Goal: Task Accomplishment & Management: Manage account settings

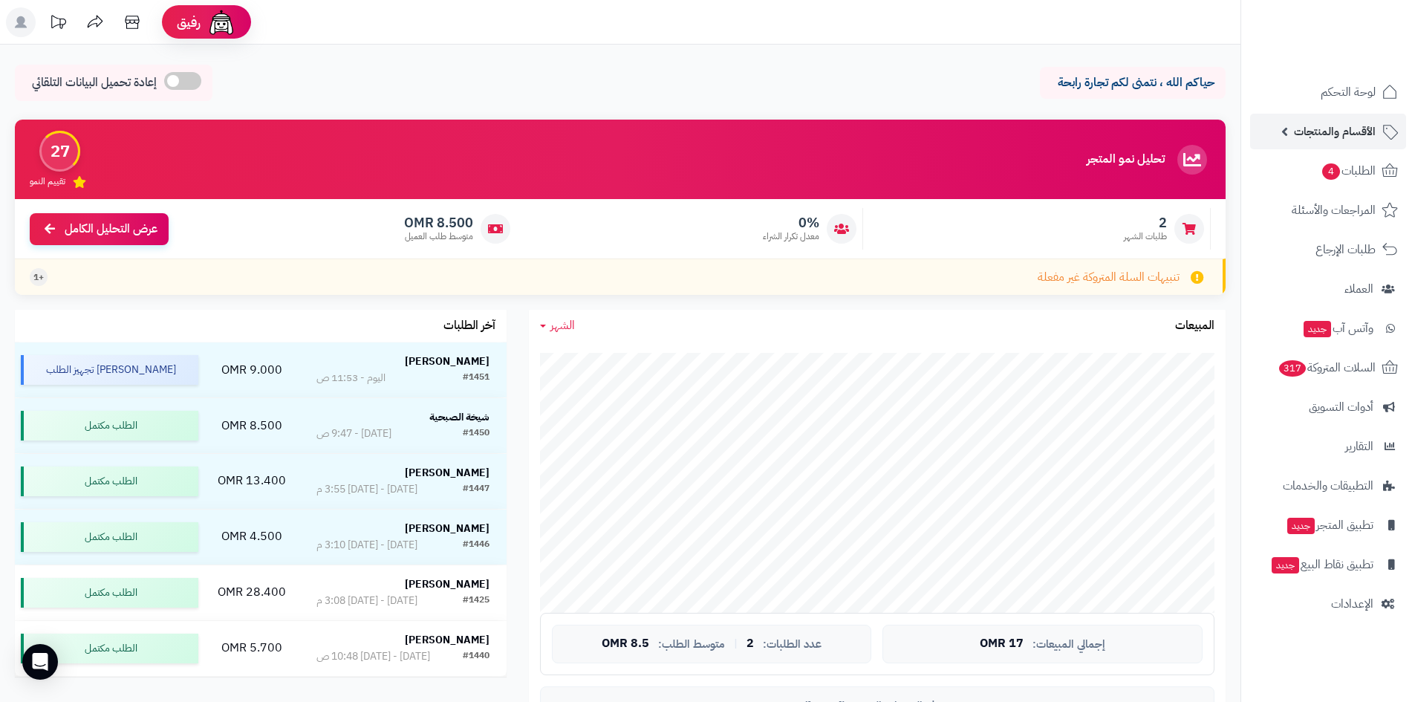
click at [1346, 140] on span "الأقسام والمنتجات" at bounding box center [1335, 131] width 82 height 21
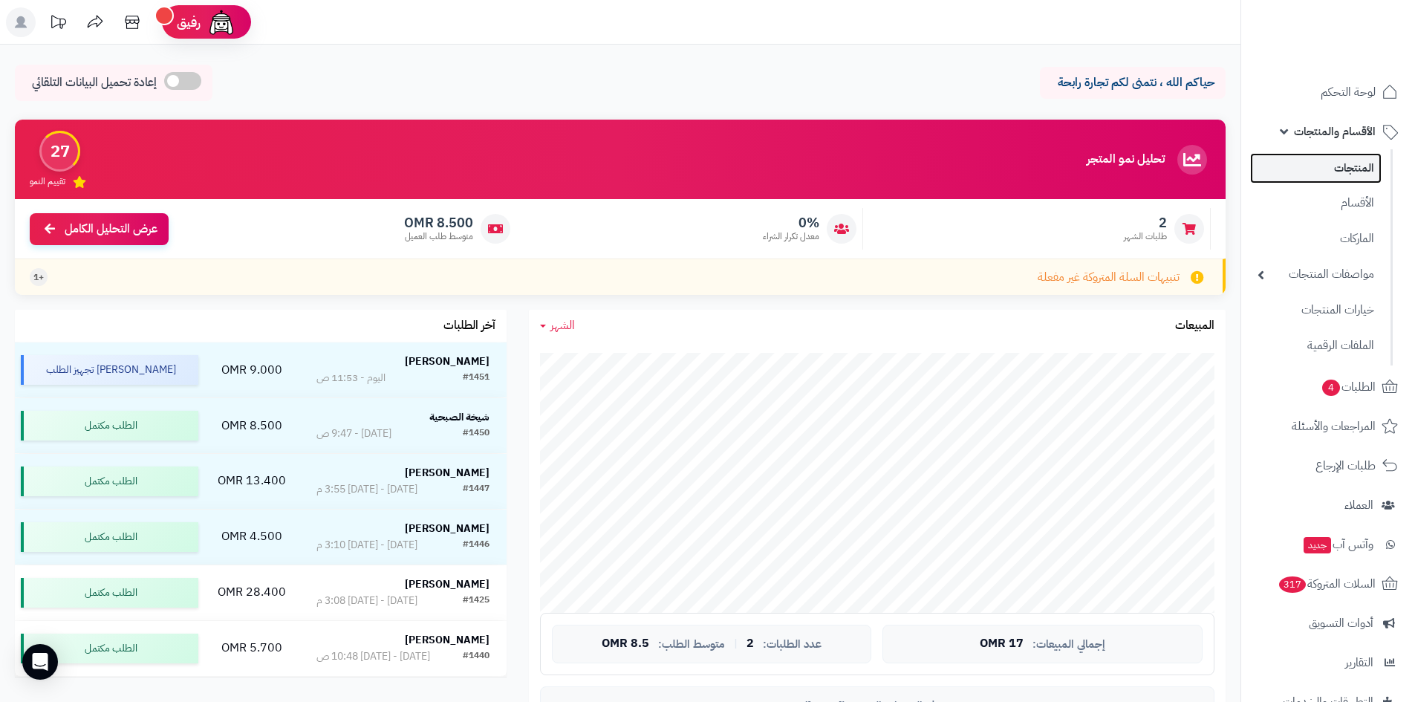
click at [1337, 167] on link "المنتجات" at bounding box center [1315, 168] width 131 height 30
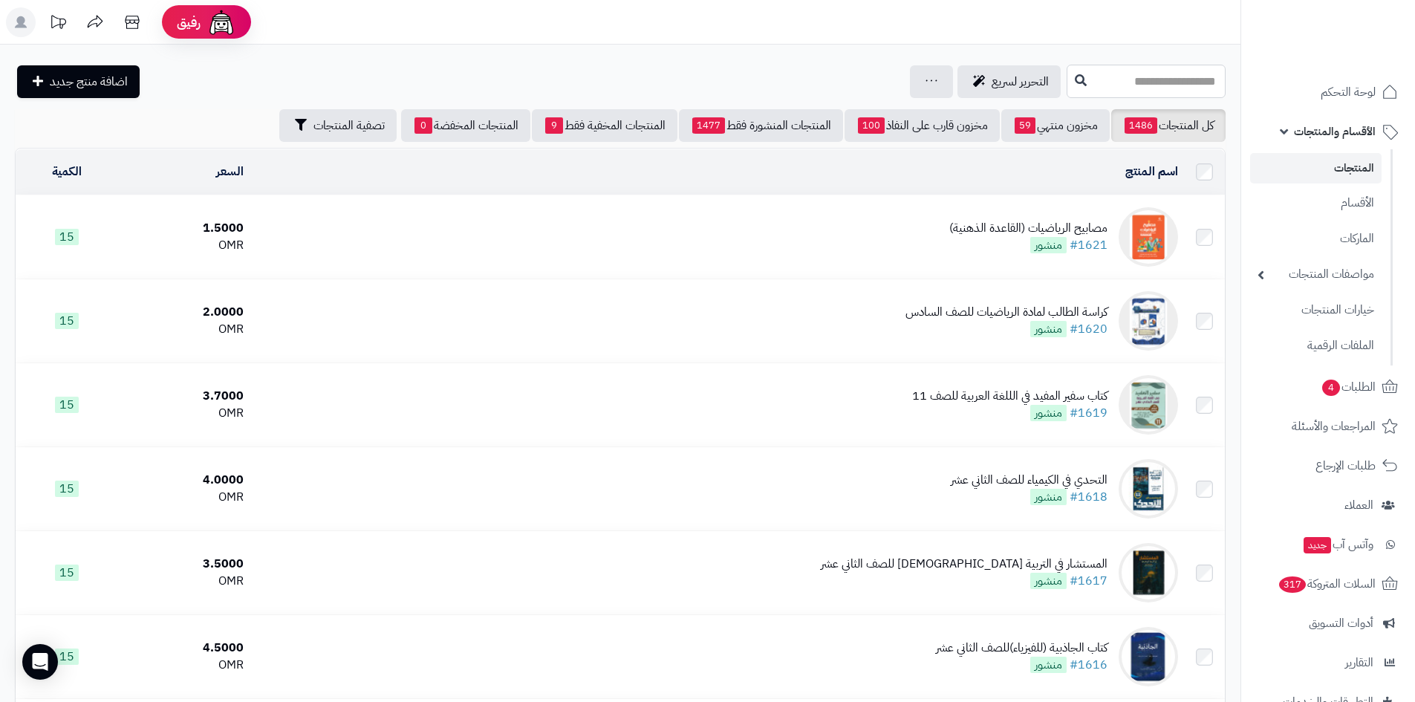
click at [1140, 82] on input "text" at bounding box center [1145, 81] width 159 height 33
type input "*****"
click at [1141, 137] on link "كتاب الطيف الصف الحادي عشر" at bounding box center [1145, 144] width 159 height 27
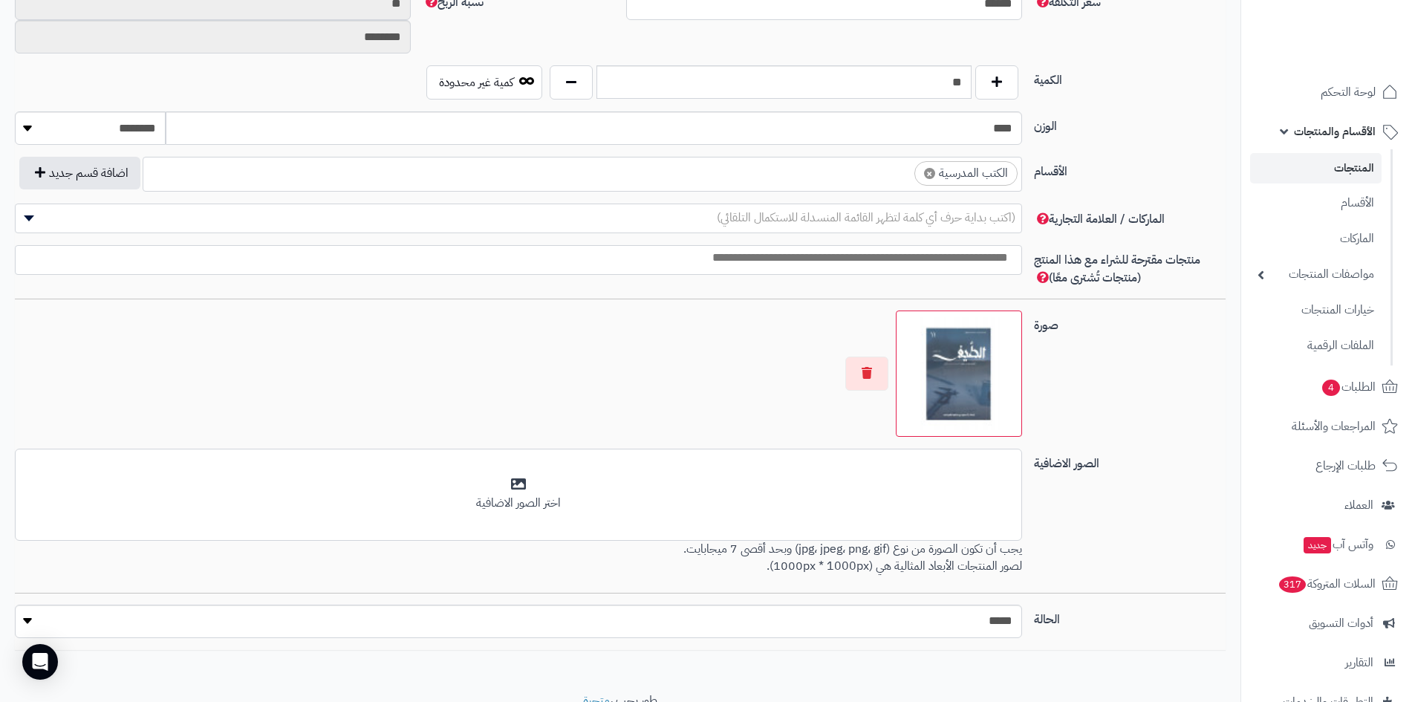
scroll to position [668, 0]
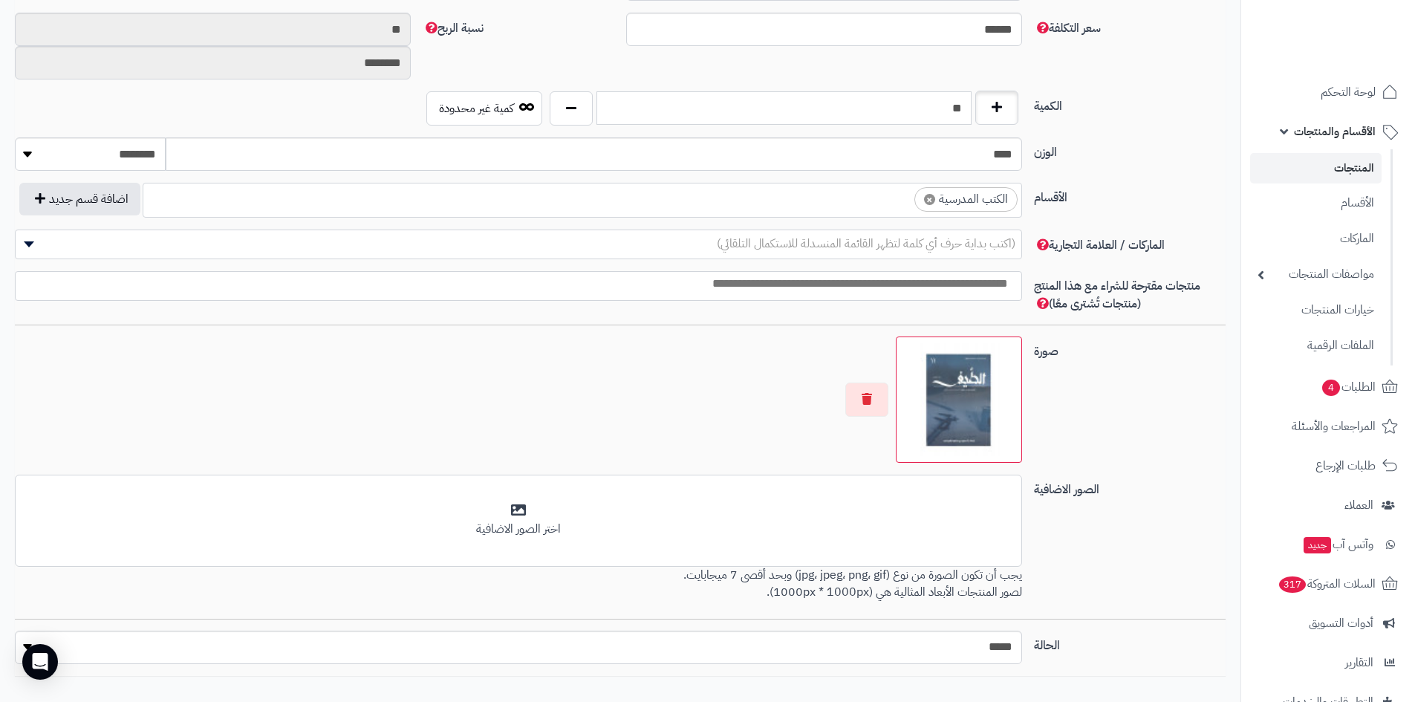
drag, startPoint x: 886, startPoint y: 121, endPoint x: 989, endPoint y: 114, distance: 103.4
click at [989, 114] on div "**" at bounding box center [784, 108] width 476 height 34
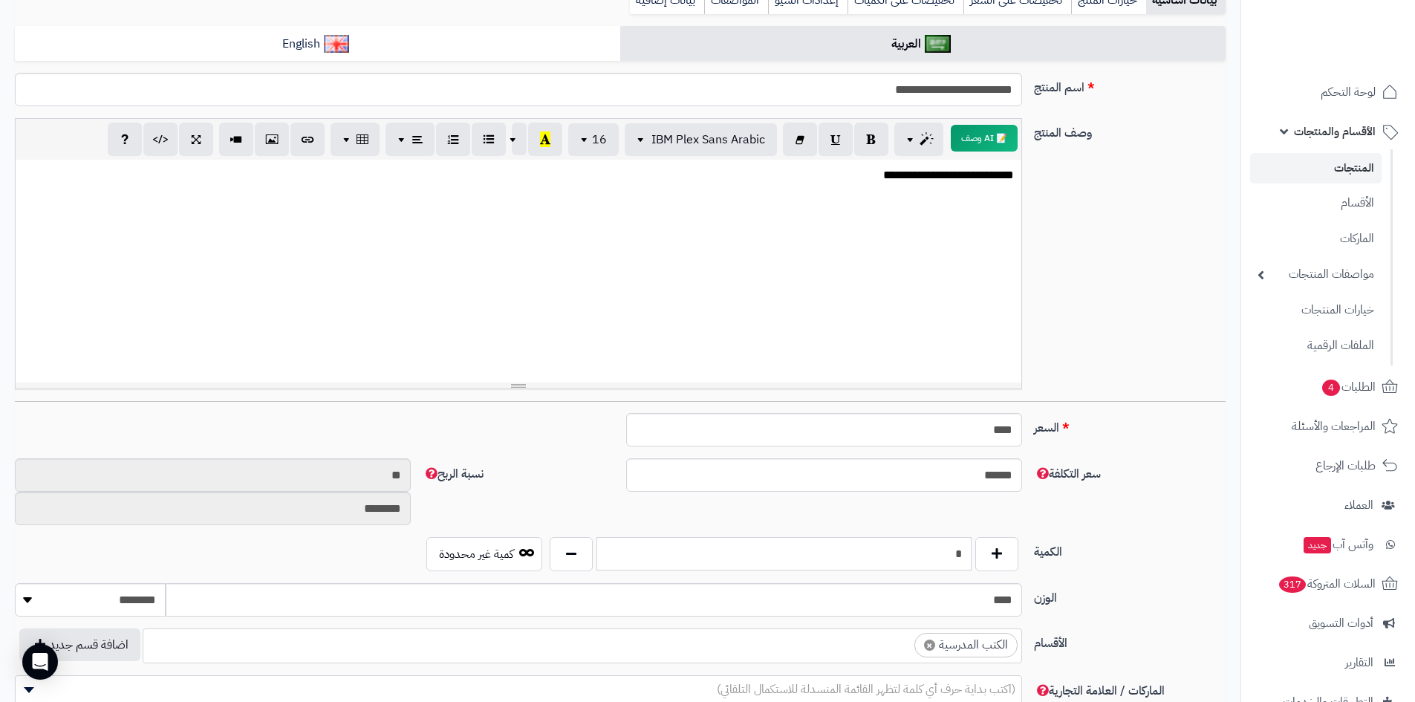
scroll to position [0, 0]
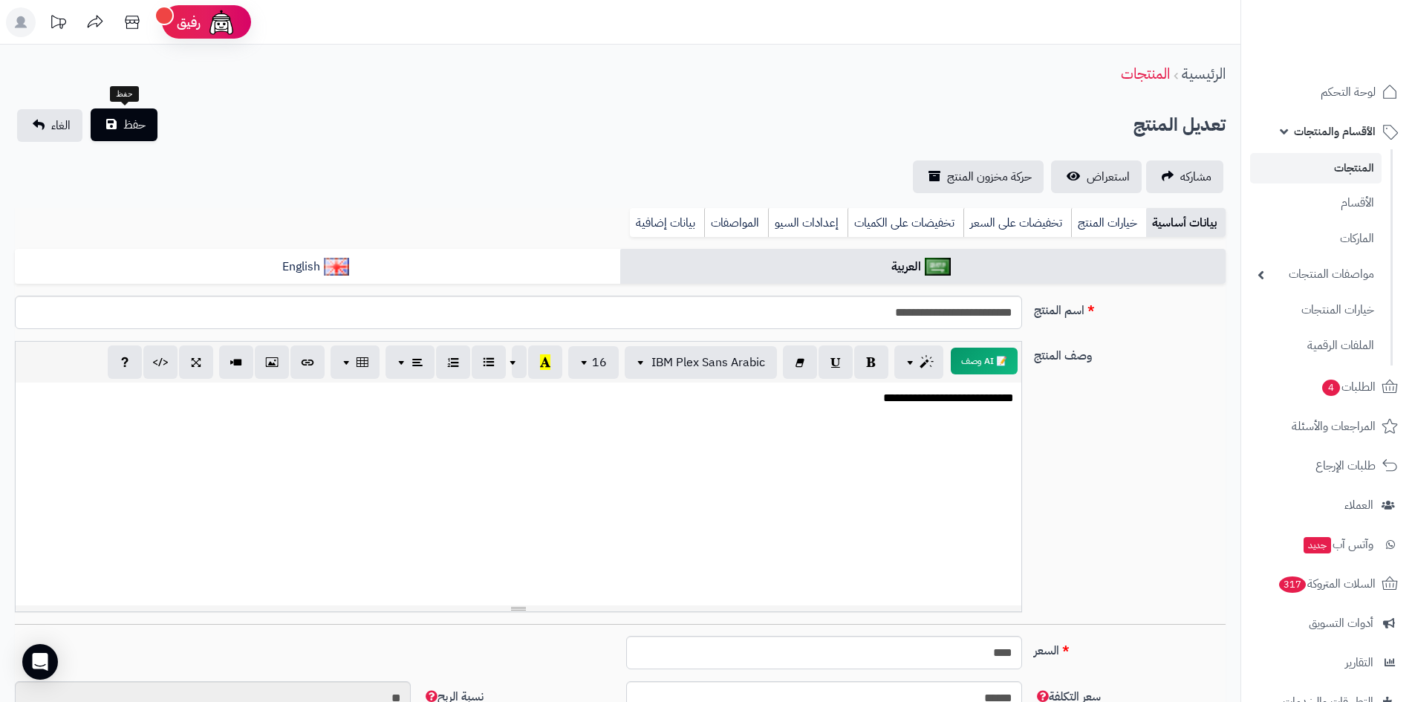
type input "*"
click at [108, 117] on button "حفظ" at bounding box center [124, 124] width 67 height 33
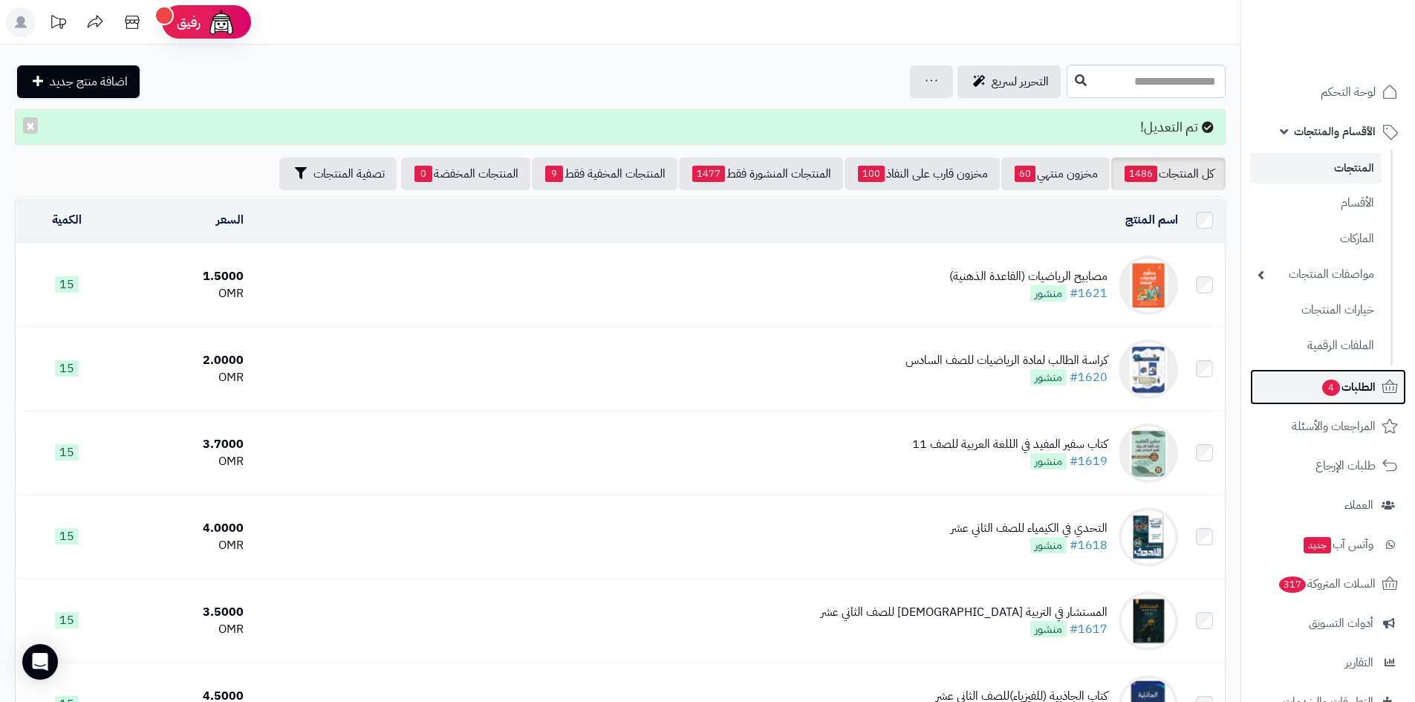
click at [1317, 378] on link "الطلبات 4" at bounding box center [1328, 387] width 156 height 36
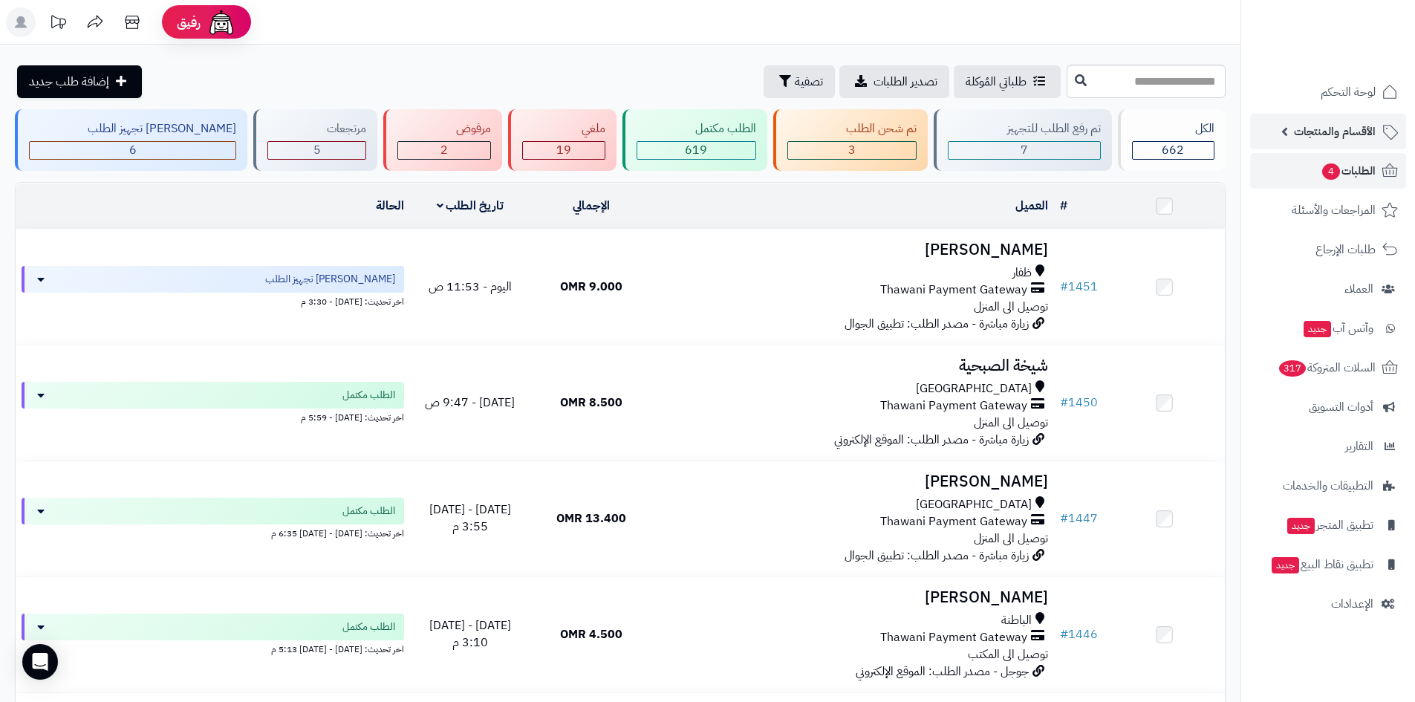
click at [1332, 140] on span "الأقسام والمنتجات" at bounding box center [1335, 131] width 82 height 21
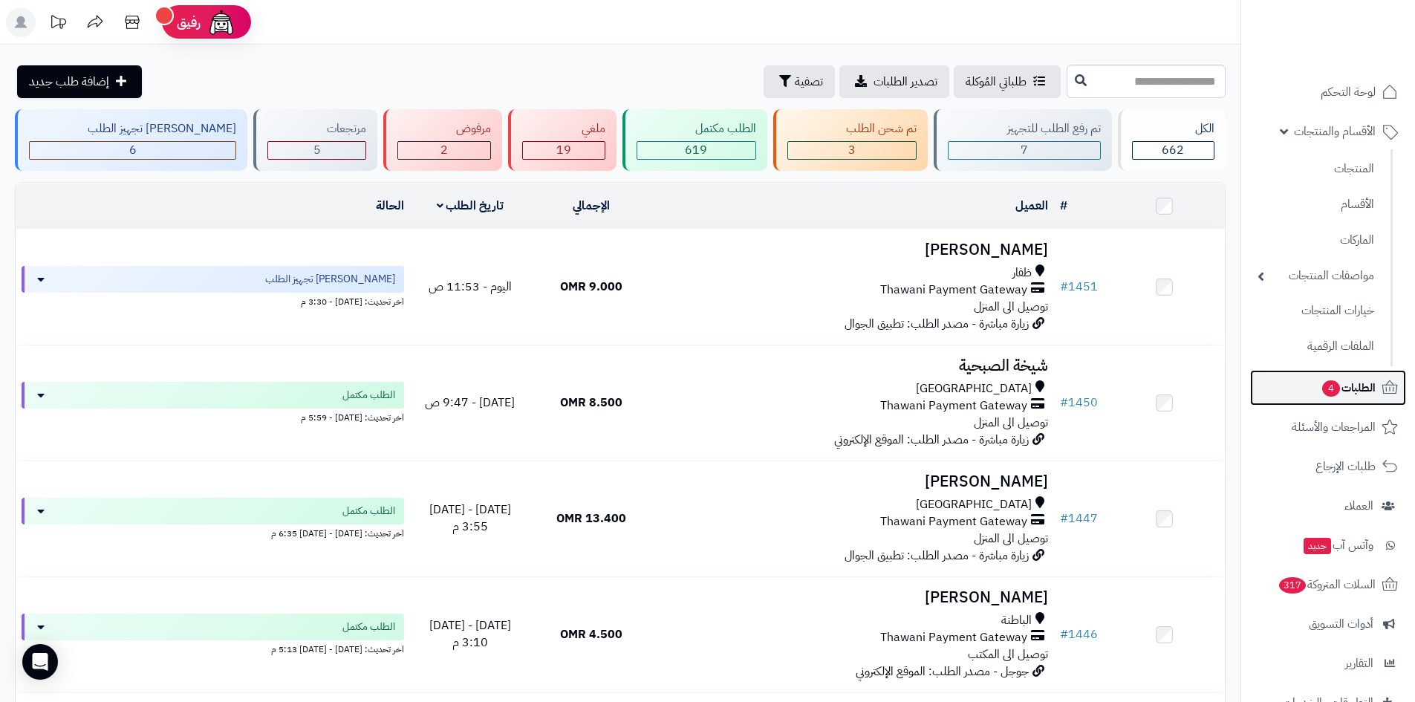
click at [1308, 390] on link "الطلبات 4" at bounding box center [1328, 388] width 156 height 36
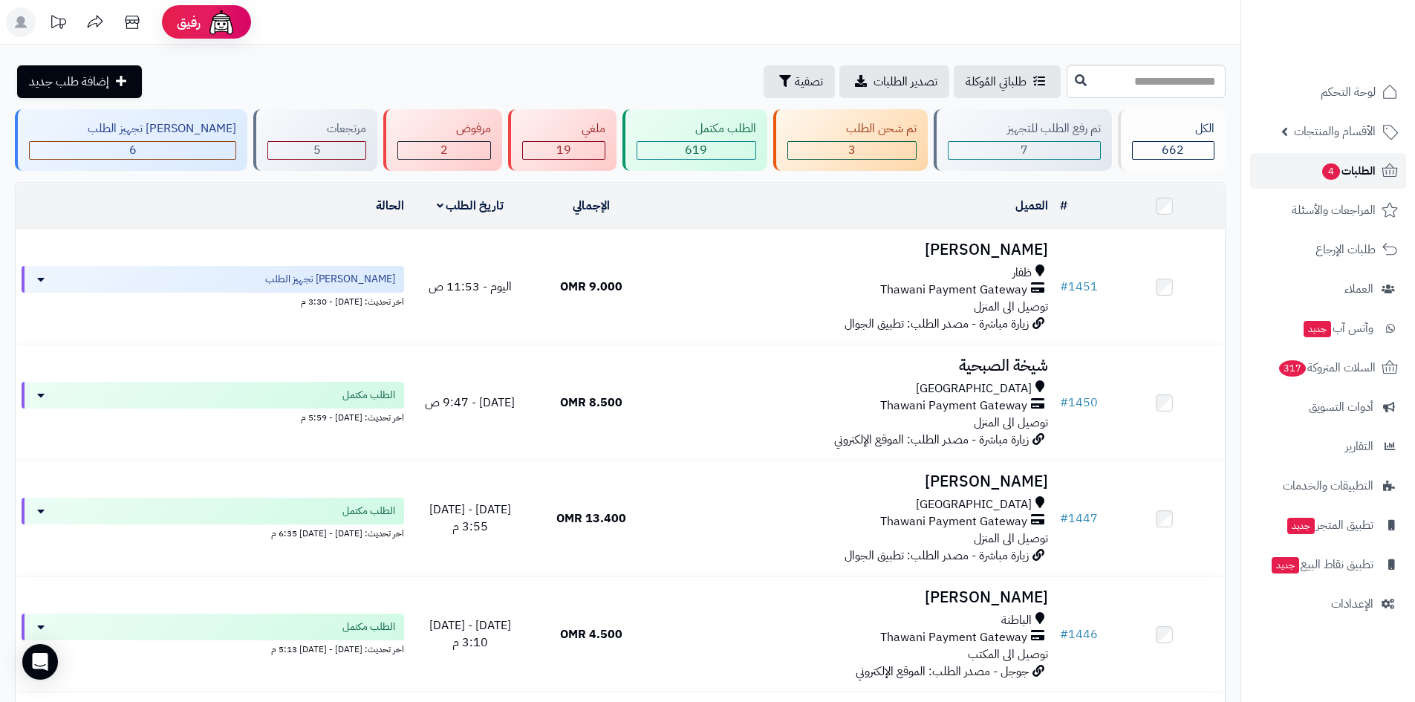
click at [1322, 168] on span "4" at bounding box center [1330, 171] width 19 height 17
click at [1324, 131] on span "الأقسام والمنتجات" at bounding box center [1335, 131] width 82 height 21
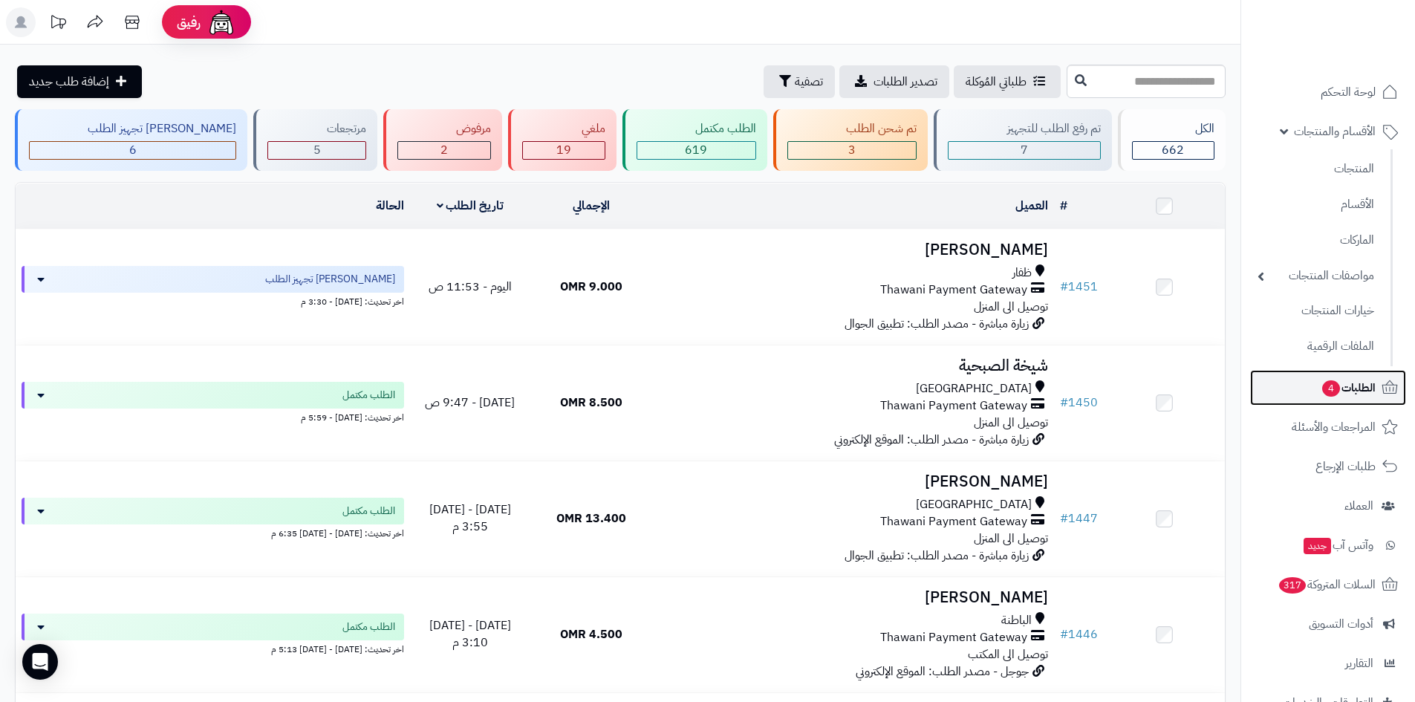
click at [1340, 386] on span "الطلبات 4" at bounding box center [1347, 387] width 55 height 21
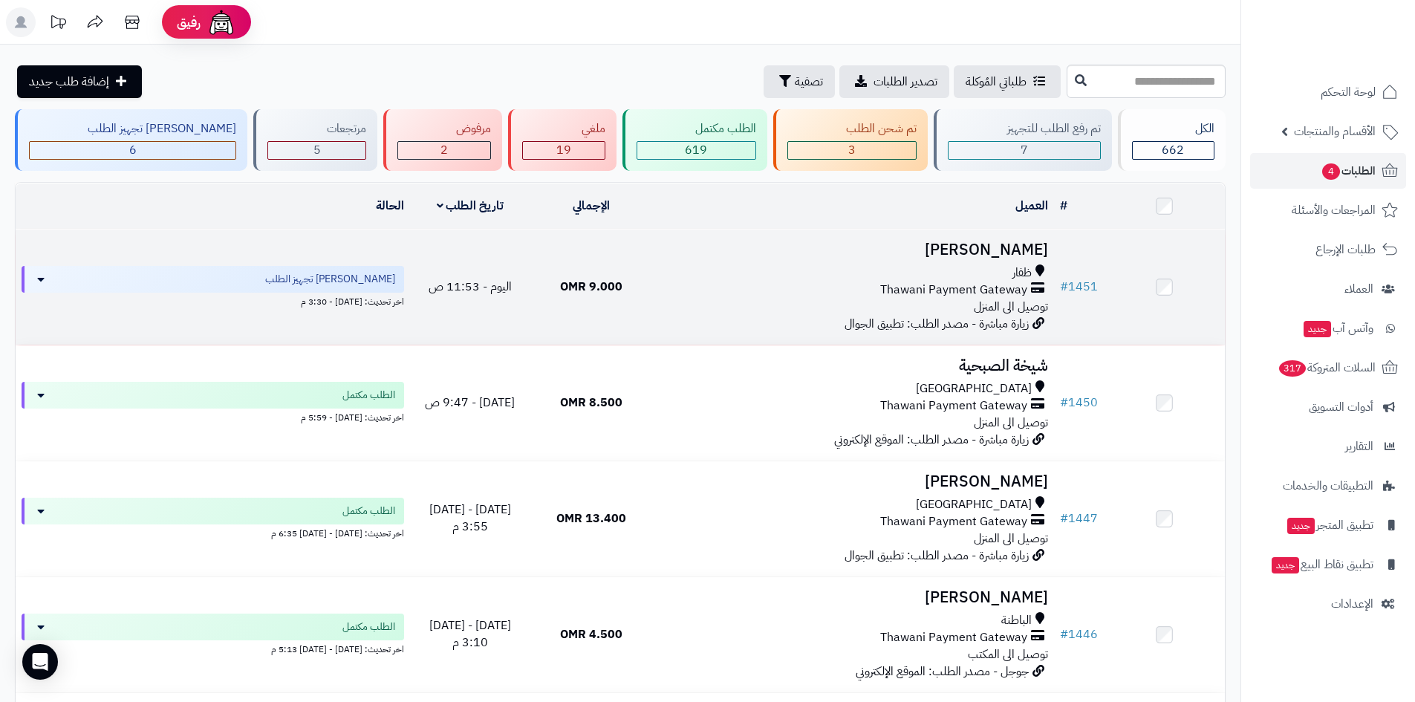
click at [991, 241] on h3 "[PERSON_NAME]" at bounding box center [852, 249] width 391 height 17
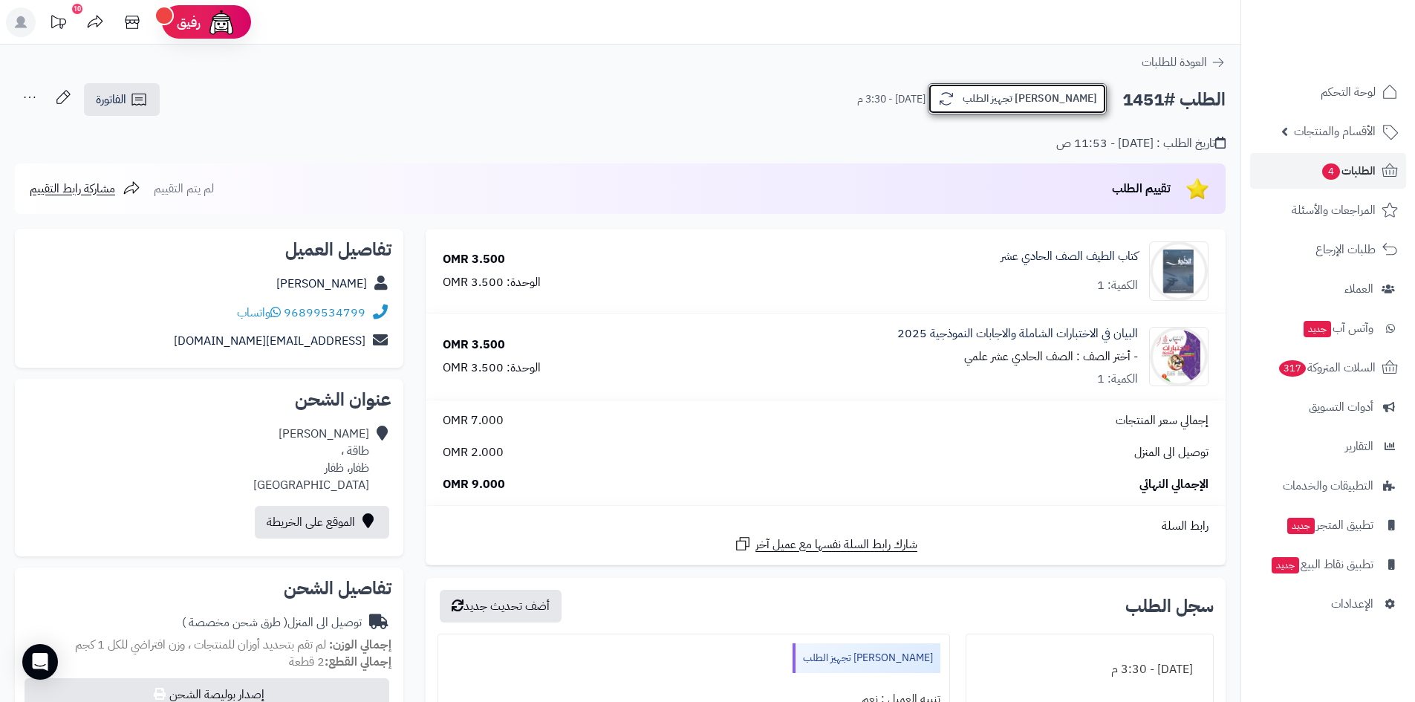
click at [1054, 91] on button "جاري تجهيز الطلب" at bounding box center [1016, 98] width 179 height 31
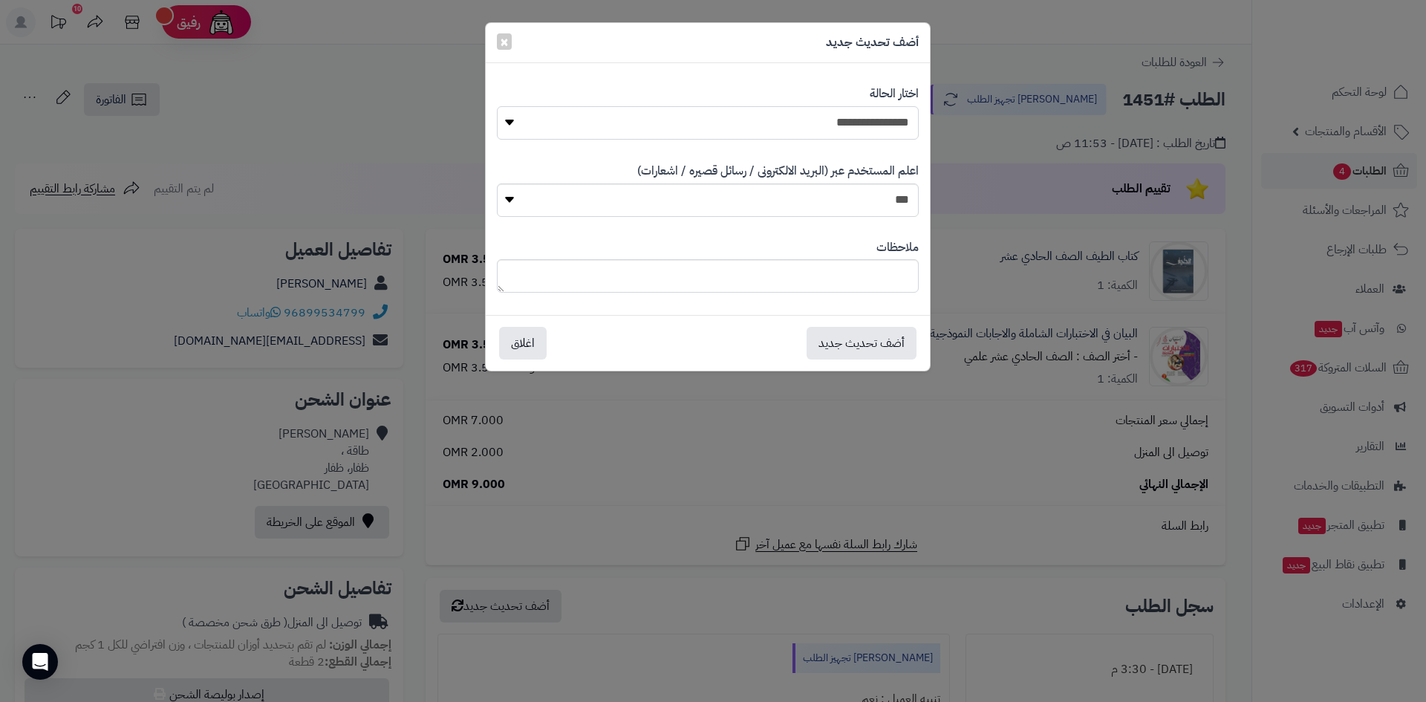
click at [863, 132] on select "**********" at bounding box center [708, 122] width 422 height 33
select select "*"
click at [497, 106] on select "**********" at bounding box center [708, 122] width 422 height 33
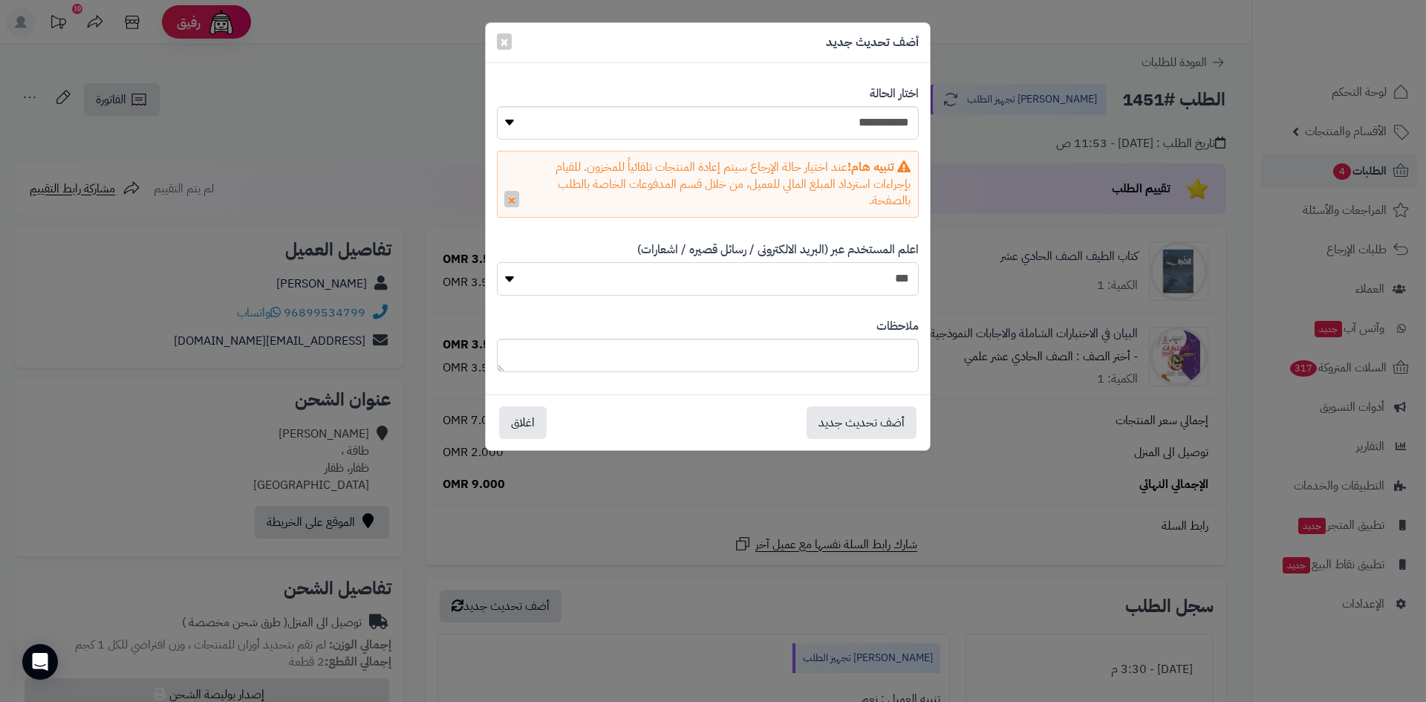
click at [795, 283] on select "*** **" at bounding box center [708, 278] width 422 height 33
click at [844, 428] on button "أضف تحديث جديد" at bounding box center [861, 421] width 110 height 33
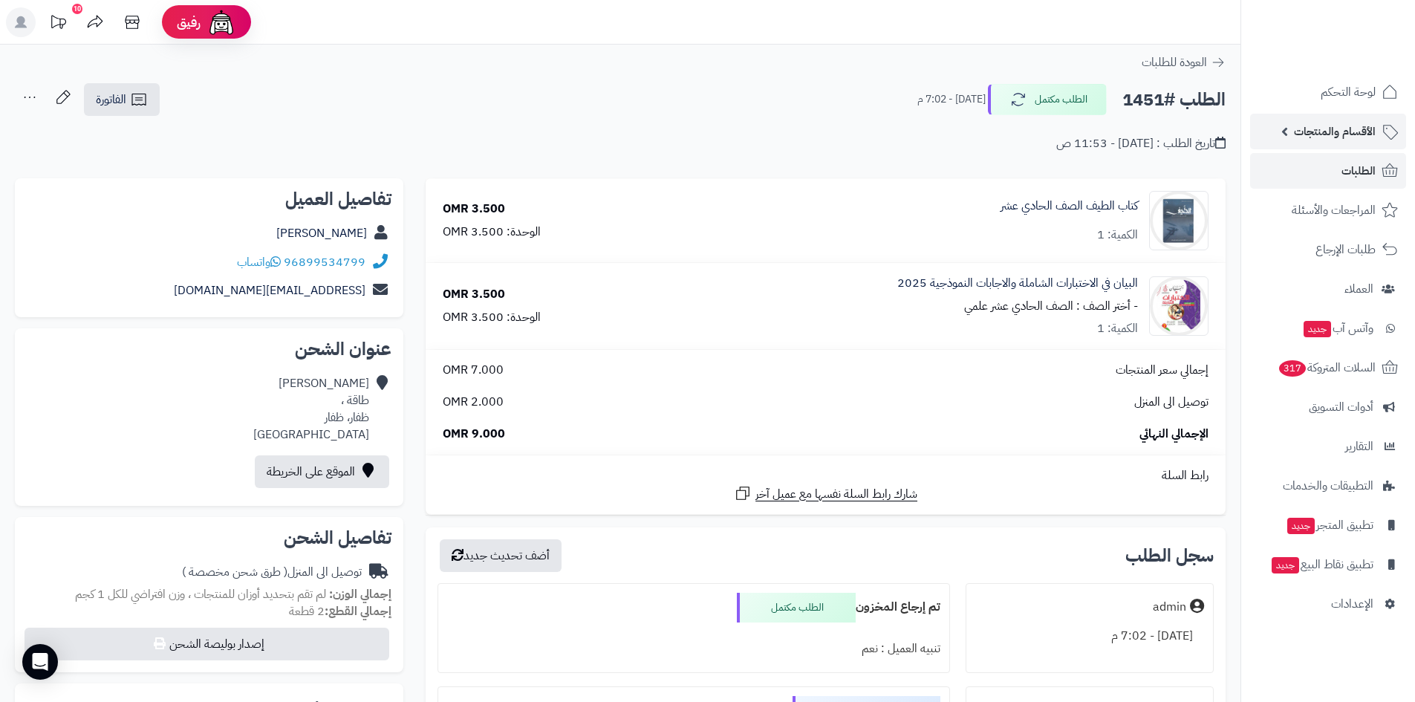
click at [1340, 137] on span "الأقسام والمنتجات" at bounding box center [1335, 131] width 82 height 21
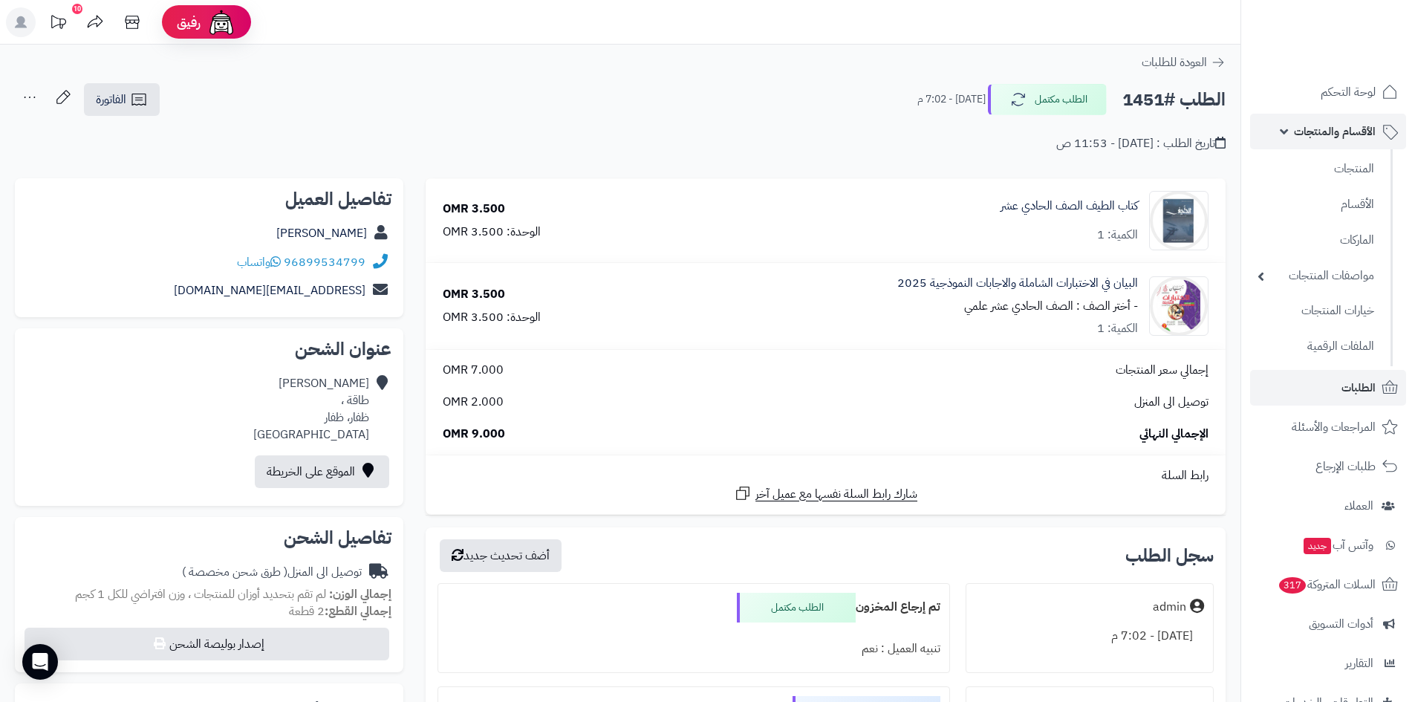
drag, startPoint x: 1336, startPoint y: 131, endPoint x: 1293, endPoint y: 146, distance: 45.6
click at [1336, 131] on span "الأقسام والمنتجات" at bounding box center [1335, 131] width 82 height 21
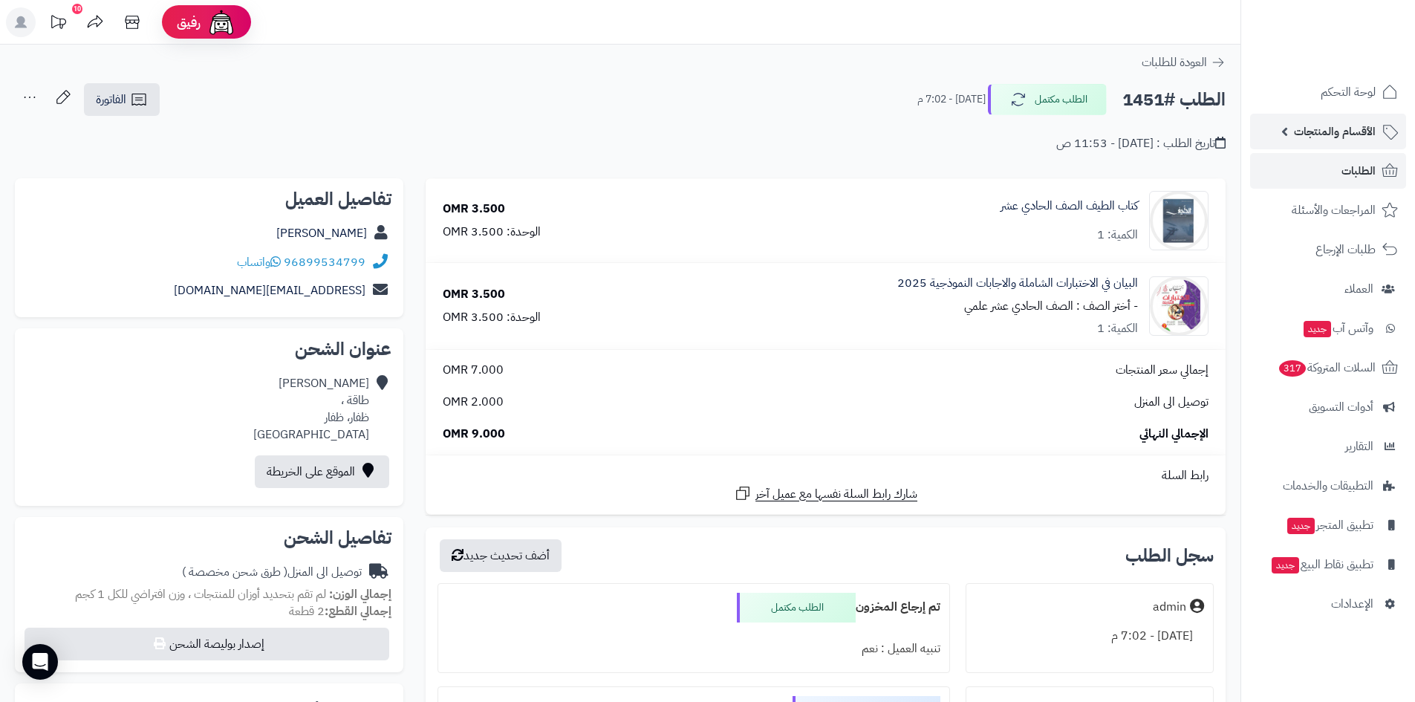
click at [1285, 141] on link "الأقسام والمنتجات" at bounding box center [1328, 132] width 156 height 36
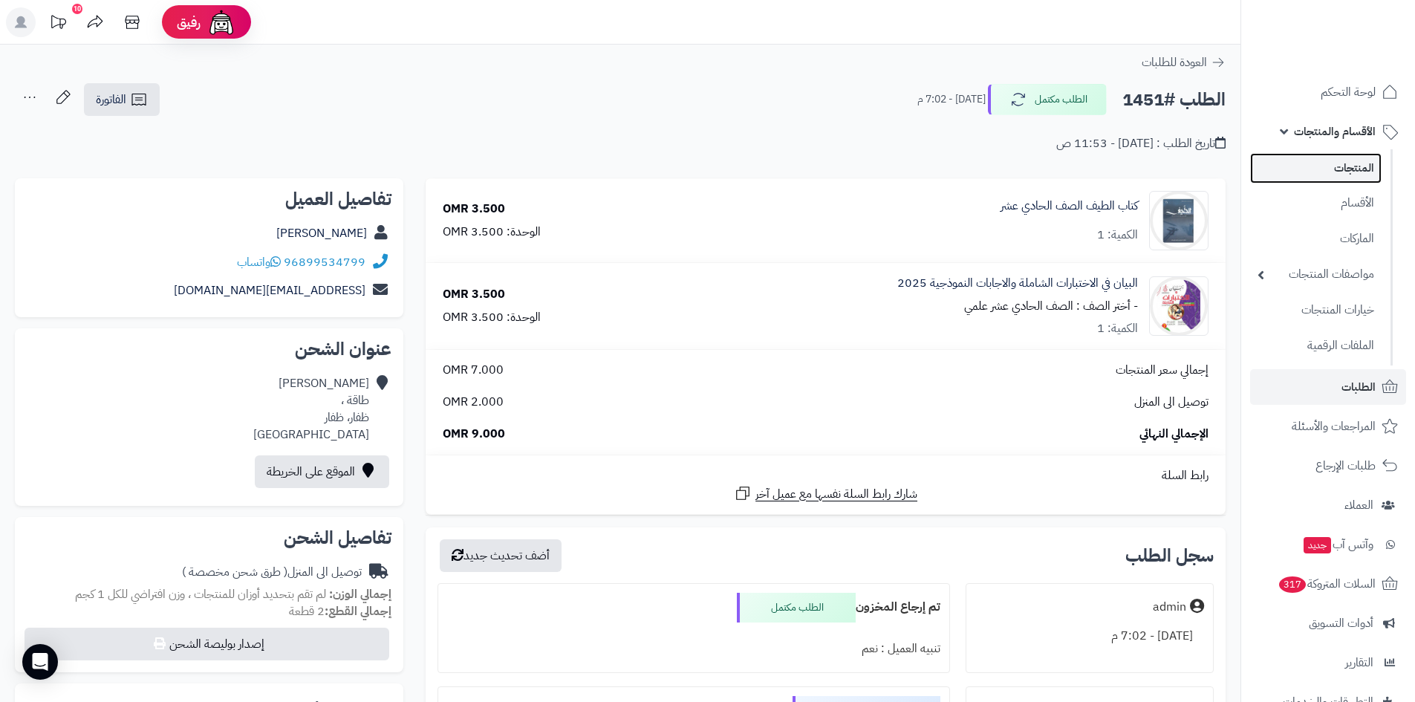
click at [1294, 167] on link "المنتجات" at bounding box center [1315, 168] width 131 height 30
